Goal: Information Seeking & Learning: Check status

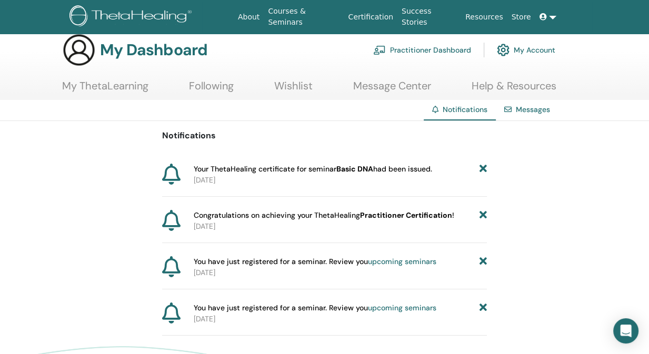
scroll to position [16, 0]
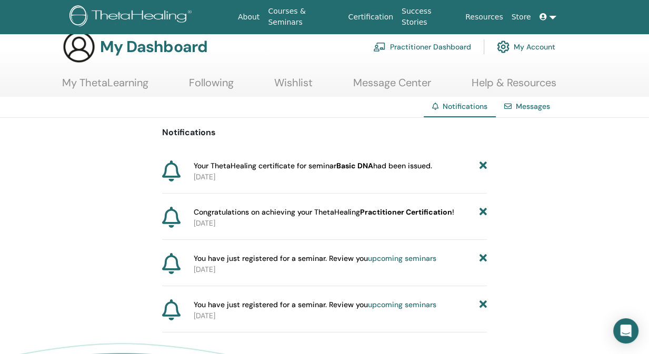
click at [411, 214] on b "Practitioner Certification" at bounding box center [406, 211] width 92 height 9
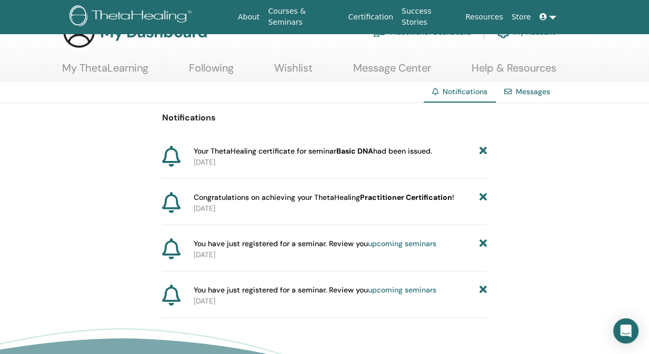
scroll to position [0, 0]
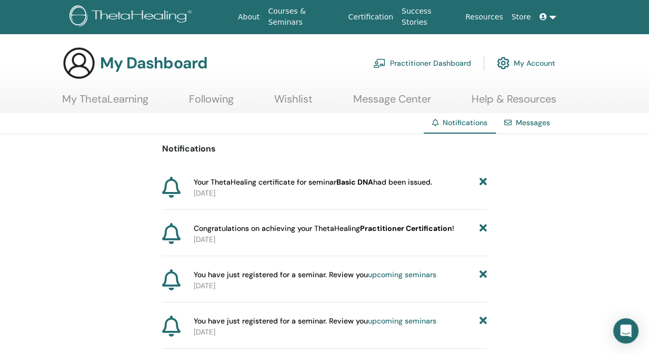
click at [146, 104] on link "My ThetaLearning" at bounding box center [105, 103] width 86 height 21
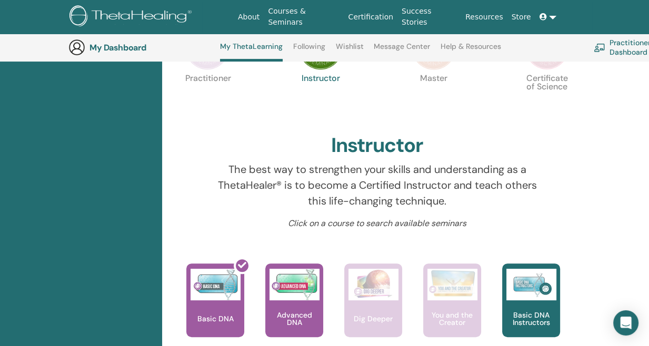
scroll to position [384, 0]
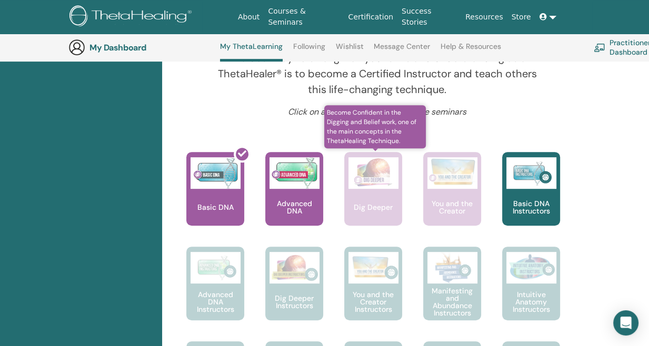
click at [355, 204] on p "Dig Deeper" at bounding box center [373, 207] width 47 height 7
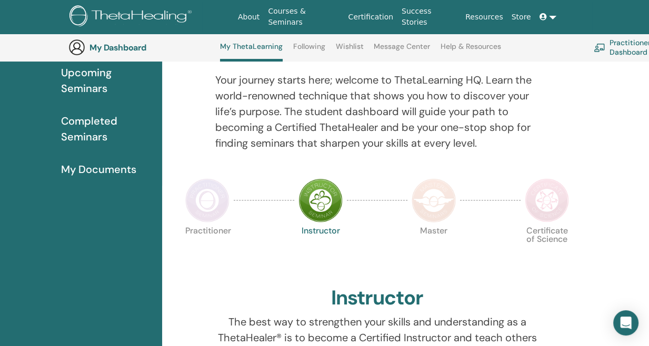
scroll to position [119, 0]
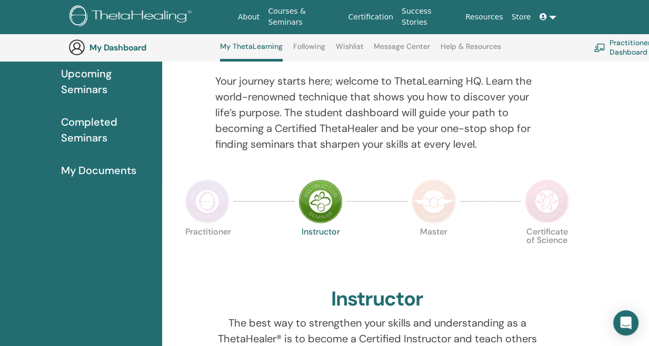
click at [108, 143] on span "Completed Seminars" at bounding box center [107, 130] width 93 height 32
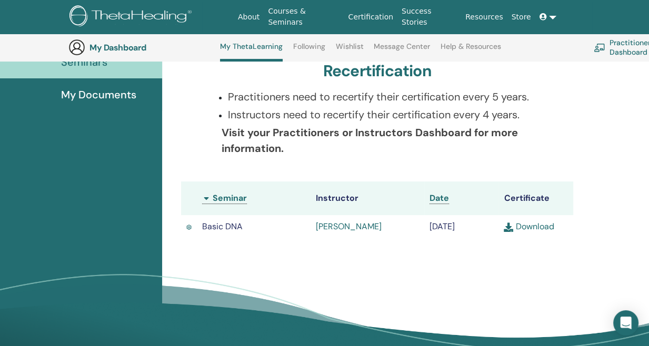
scroll to position [195, 0]
click at [534, 232] on link "Download" at bounding box center [529, 226] width 50 height 11
click at [370, 64] on div "Completed Seminars Below you can find your completed seminars. If you see missi…" at bounding box center [376, 106] width 417 height 315
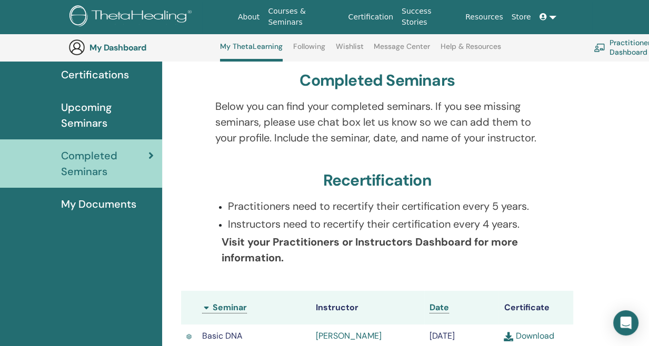
click at [133, 194] on link "My Documents" at bounding box center [81, 204] width 162 height 33
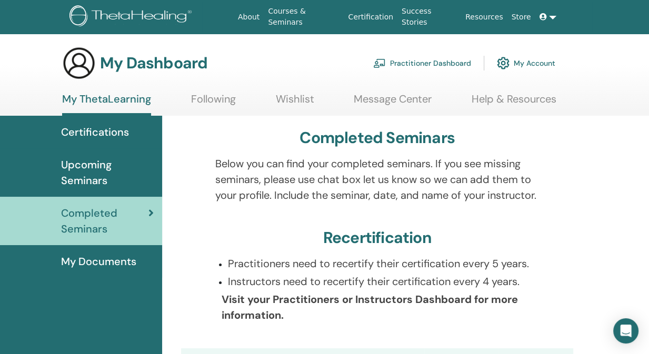
click at [128, 221] on span "Completed Seminars" at bounding box center [104, 221] width 87 height 32
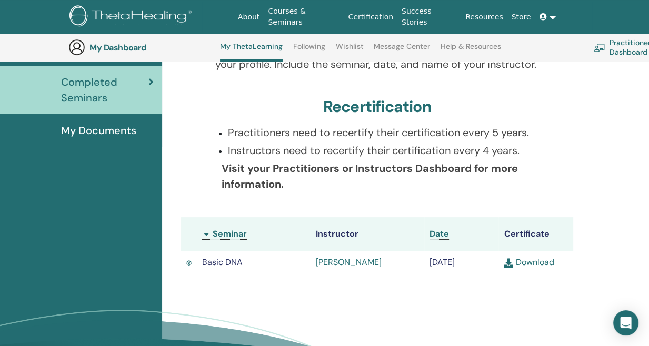
scroll to position [163, 0]
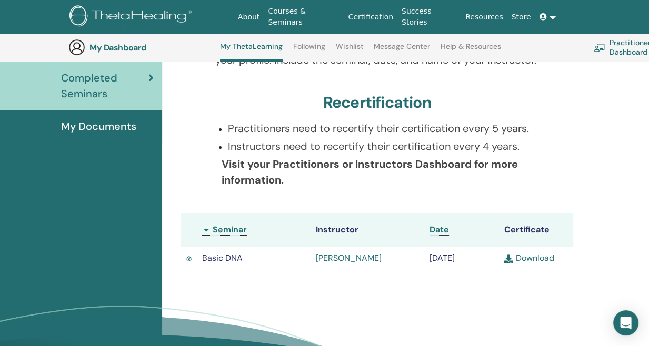
click at [417, 188] on p "Visit your Practitioners or Instructors Dashboard for more information." at bounding box center [381, 172] width 318 height 32
